Goal: Entertainment & Leisure: Consume media (video, audio)

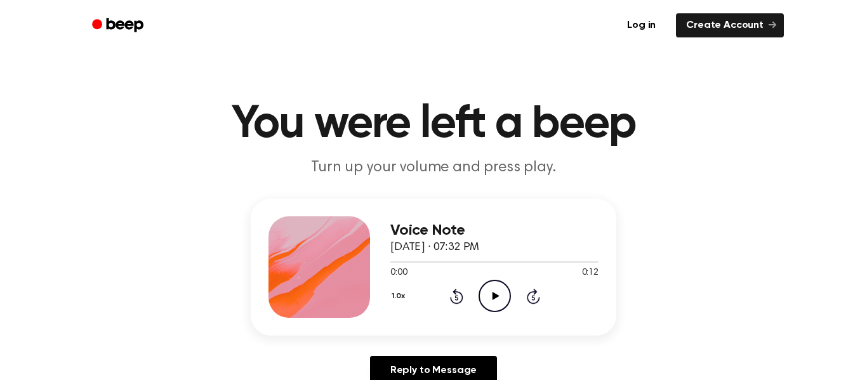
click at [493, 298] on icon at bounding box center [495, 296] width 7 height 8
click at [498, 308] on icon "Play Audio" at bounding box center [495, 296] width 32 height 32
click at [500, 297] on icon "Play Audio" at bounding box center [495, 296] width 32 height 32
click at [530, 298] on icon "Skip 5 seconds" at bounding box center [533, 296] width 14 height 17
click at [493, 284] on icon "Play Audio" at bounding box center [495, 296] width 32 height 32
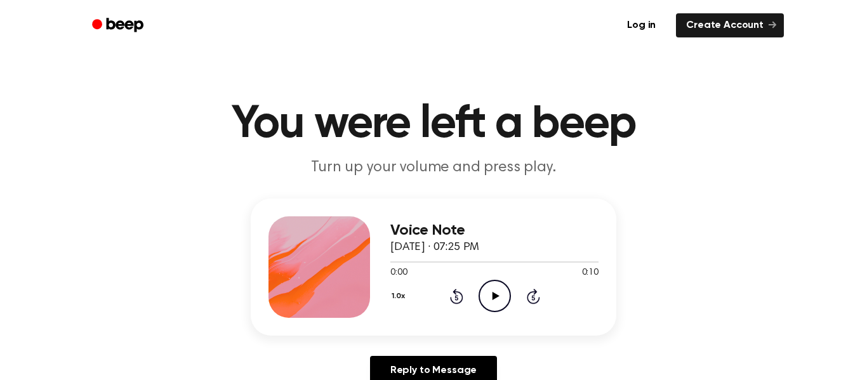
click at [528, 297] on icon "Skip 5 seconds" at bounding box center [533, 296] width 14 height 17
click at [489, 296] on icon "Play Audio" at bounding box center [495, 296] width 32 height 32
click at [495, 310] on icon "Play Audio" at bounding box center [495, 296] width 32 height 32
click at [502, 292] on icon "Play Audio" at bounding box center [495, 296] width 32 height 32
